Goal: Navigation & Orientation: Find specific page/section

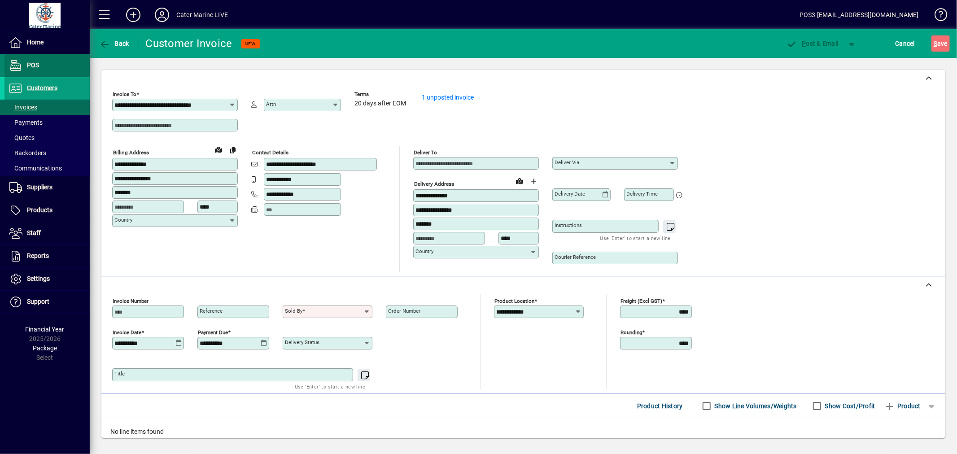
click at [33, 64] on span "POS" at bounding box center [33, 64] width 12 height 7
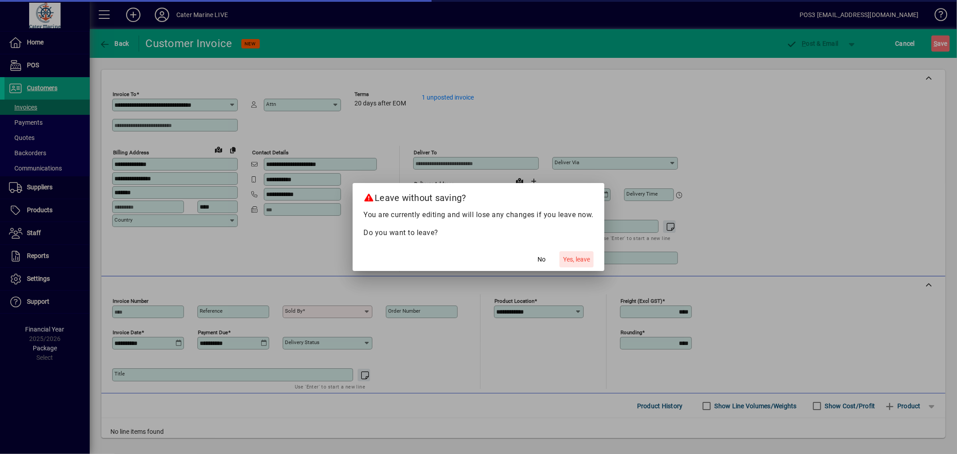
click at [570, 259] on span "Yes, leave" at bounding box center [576, 259] width 27 height 9
click at [569, 259] on span "Yes, leave" at bounding box center [576, 259] width 27 height 9
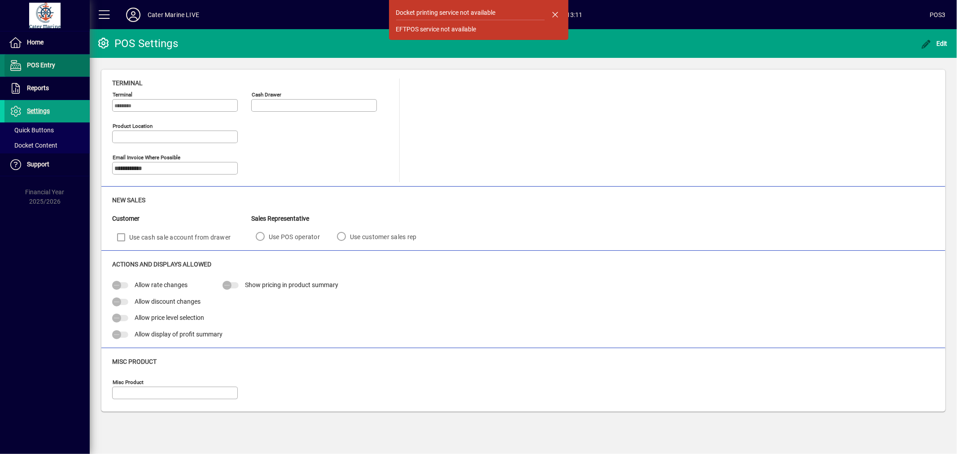
click at [34, 65] on span "POS Entry" at bounding box center [41, 64] width 28 height 7
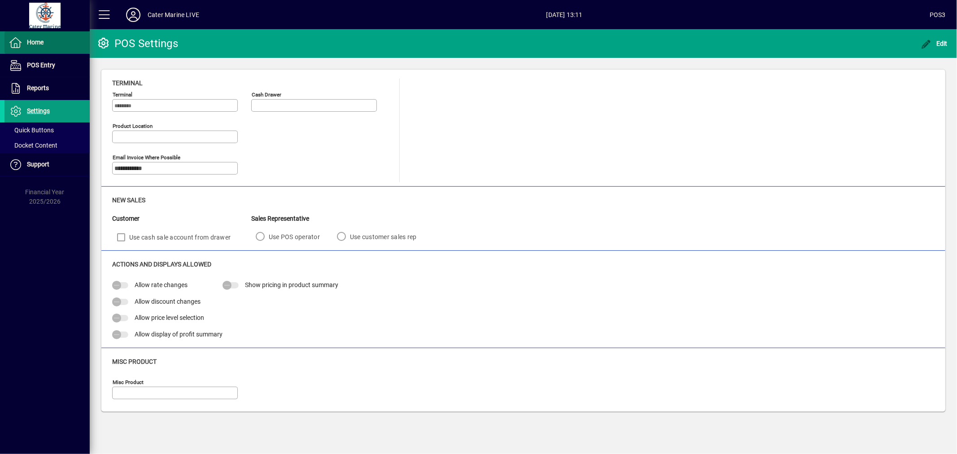
click at [35, 43] on span "Home" at bounding box center [35, 42] width 17 height 7
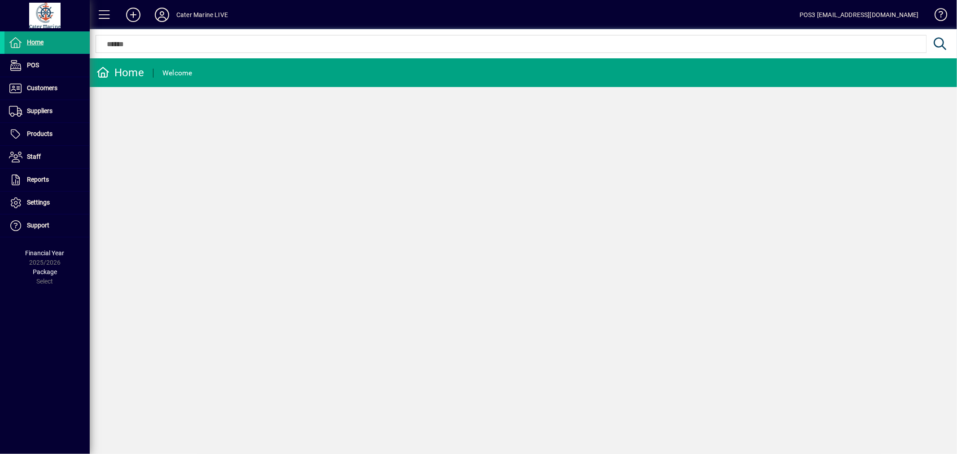
click at [321, 344] on div "Home Welcome" at bounding box center [524, 256] width 868 height 396
click at [30, 64] on span "POS" at bounding box center [33, 64] width 12 height 7
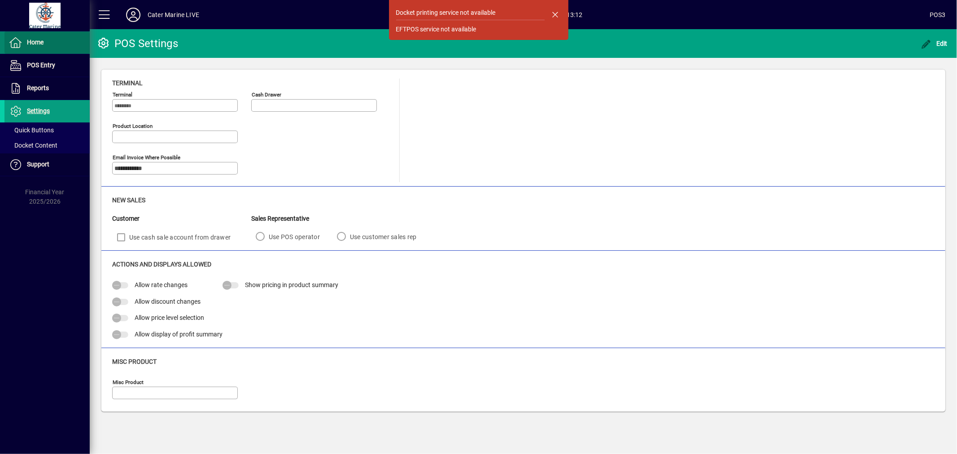
click at [29, 42] on span "Home" at bounding box center [35, 42] width 17 height 7
